Goal: Task Accomplishment & Management: Use online tool/utility

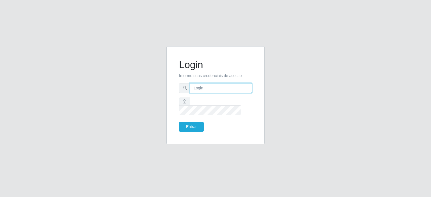
click at [206, 92] on input "text" at bounding box center [221, 88] width 62 height 10
type input "[EMAIL_ADDRESS][PERSON_NAME][DOMAIN_NAME]"
click at [179, 122] on button "Entrar" at bounding box center [191, 127] width 25 height 10
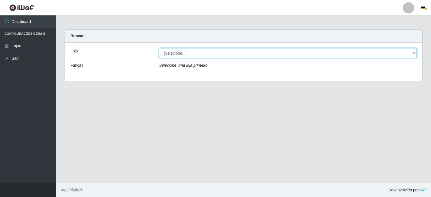
drag, startPoint x: 415, startPoint y: 51, endPoint x: 412, endPoint y: 54, distance: 3.8
click at [415, 51] on select "[Selecione...] Corte Fácil - Unidade Planalto" at bounding box center [288, 53] width 258 height 10
select select "202"
click at [159, 48] on select "[Selecione...] Corte Fácil - Unidade Planalto" at bounding box center [288, 53] width 258 height 10
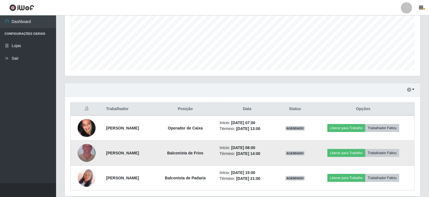
scroll to position [140, 0]
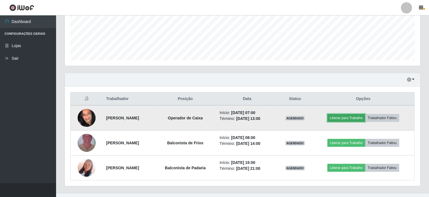
click at [346, 116] on button "Liberar para Trabalho" at bounding box center [347, 118] width 38 height 8
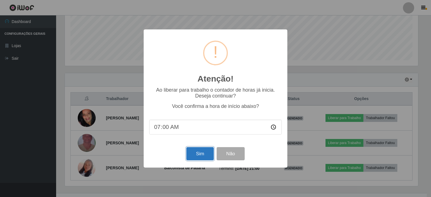
click at [202, 152] on button "Sim" at bounding box center [199, 153] width 27 height 13
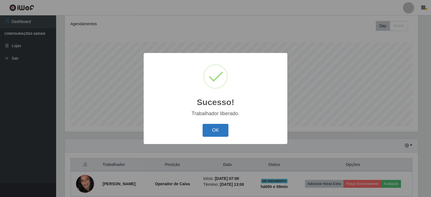
click at [206, 130] on button "OK" at bounding box center [216, 130] width 26 height 13
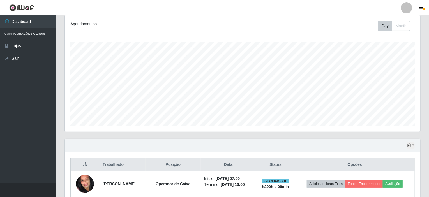
scroll to position [130, 0]
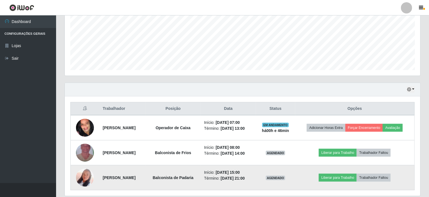
click at [86, 181] on img at bounding box center [85, 178] width 18 height 32
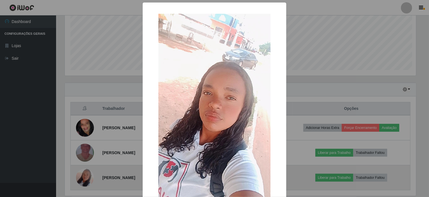
scroll to position [116, 354]
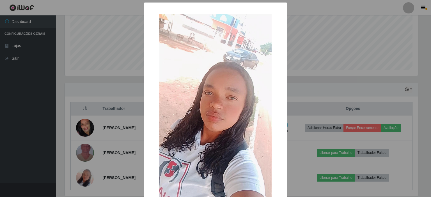
click at [332, 92] on div "× OK Cancel" at bounding box center [215, 98] width 431 height 197
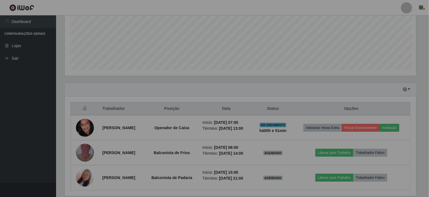
scroll to position [116, 356]
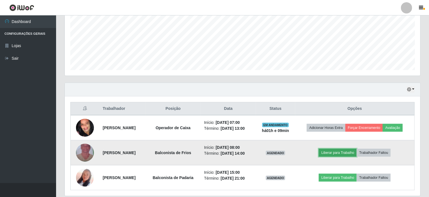
click at [334, 151] on button "Liberar para Trabalho" at bounding box center [338, 153] width 38 height 8
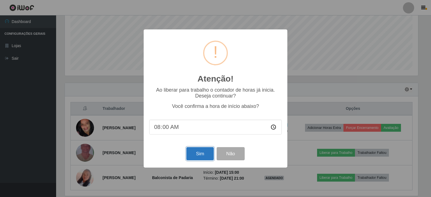
click at [199, 157] on button "Sim" at bounding box center [199, 153] width 27 height 13
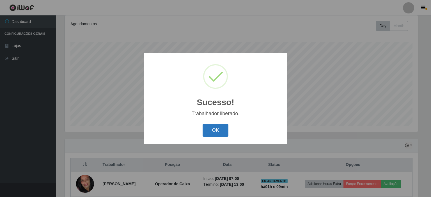
click at [220, 128] on button "OK" at bounding box center [216, 130] width 26 height 13
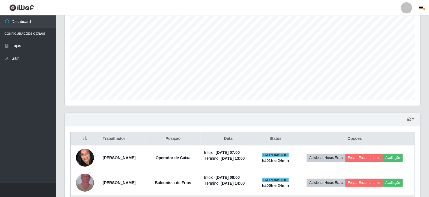
scroll to position [149, 0]
